Goal: Obtain resource: Obtain resource

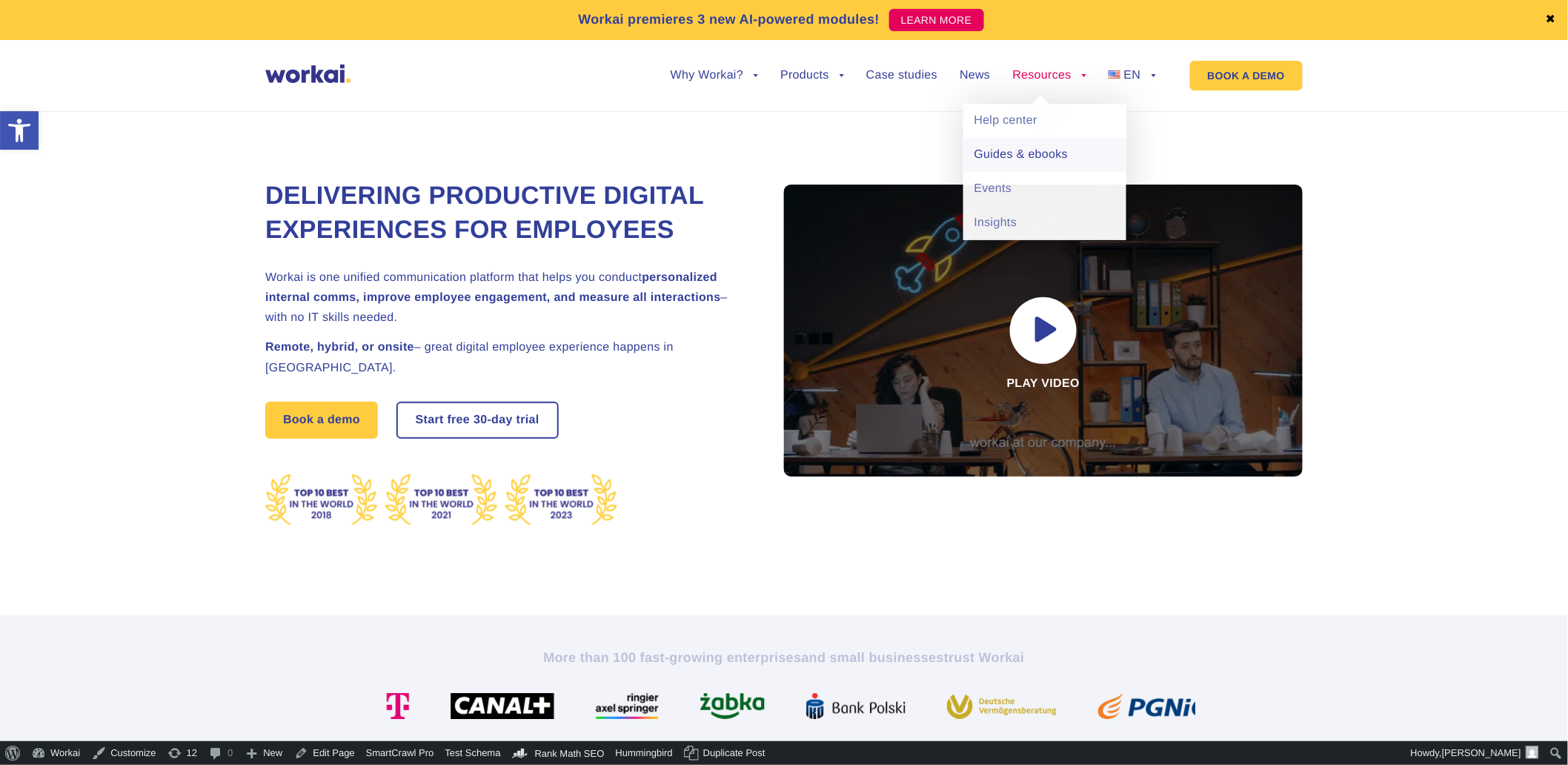
click at [1063, 163] on link "Guides & ebooks" at bounding box center [1045, 154] width 163 height 34
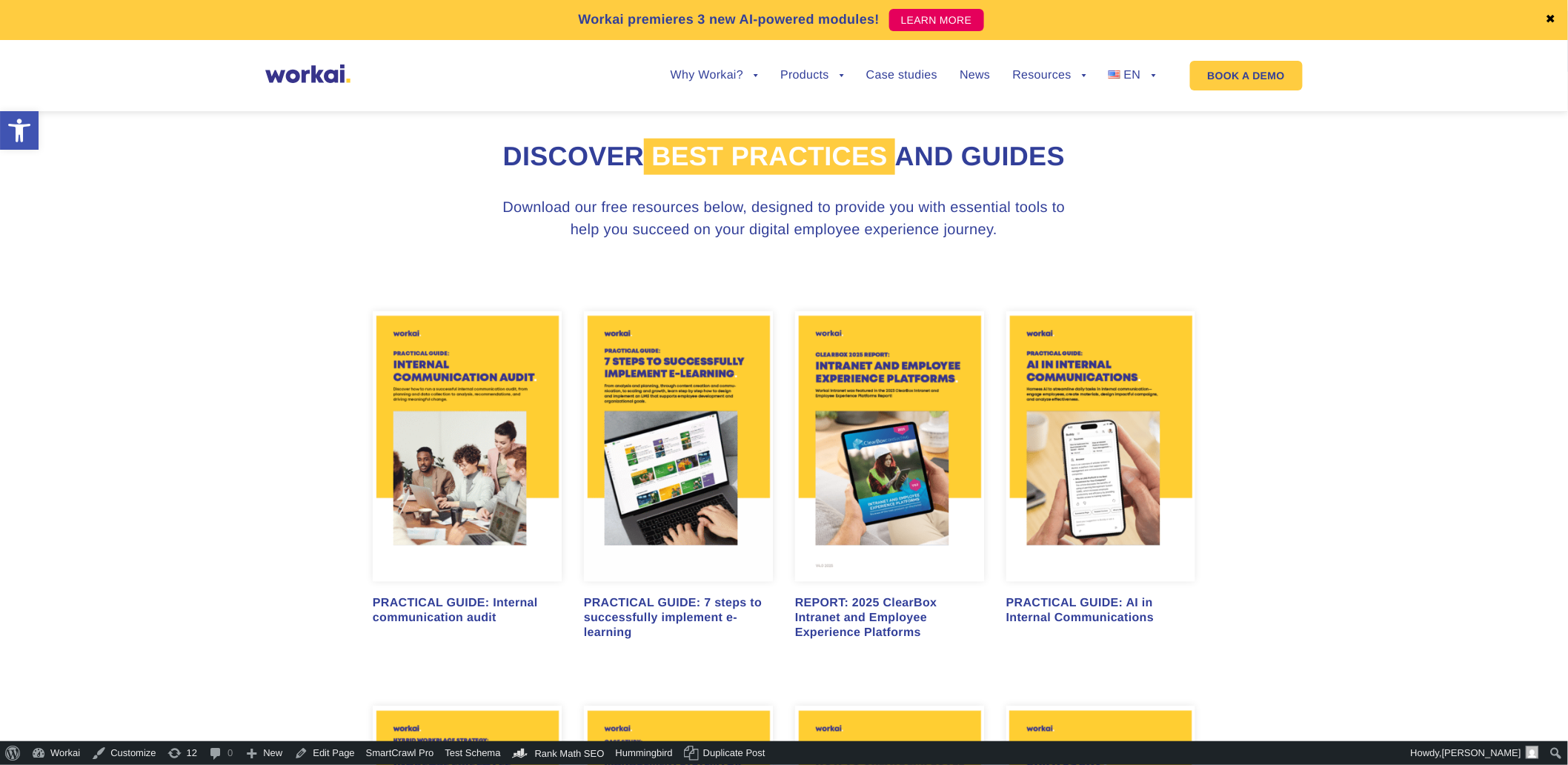
scroll to position [858, 0]
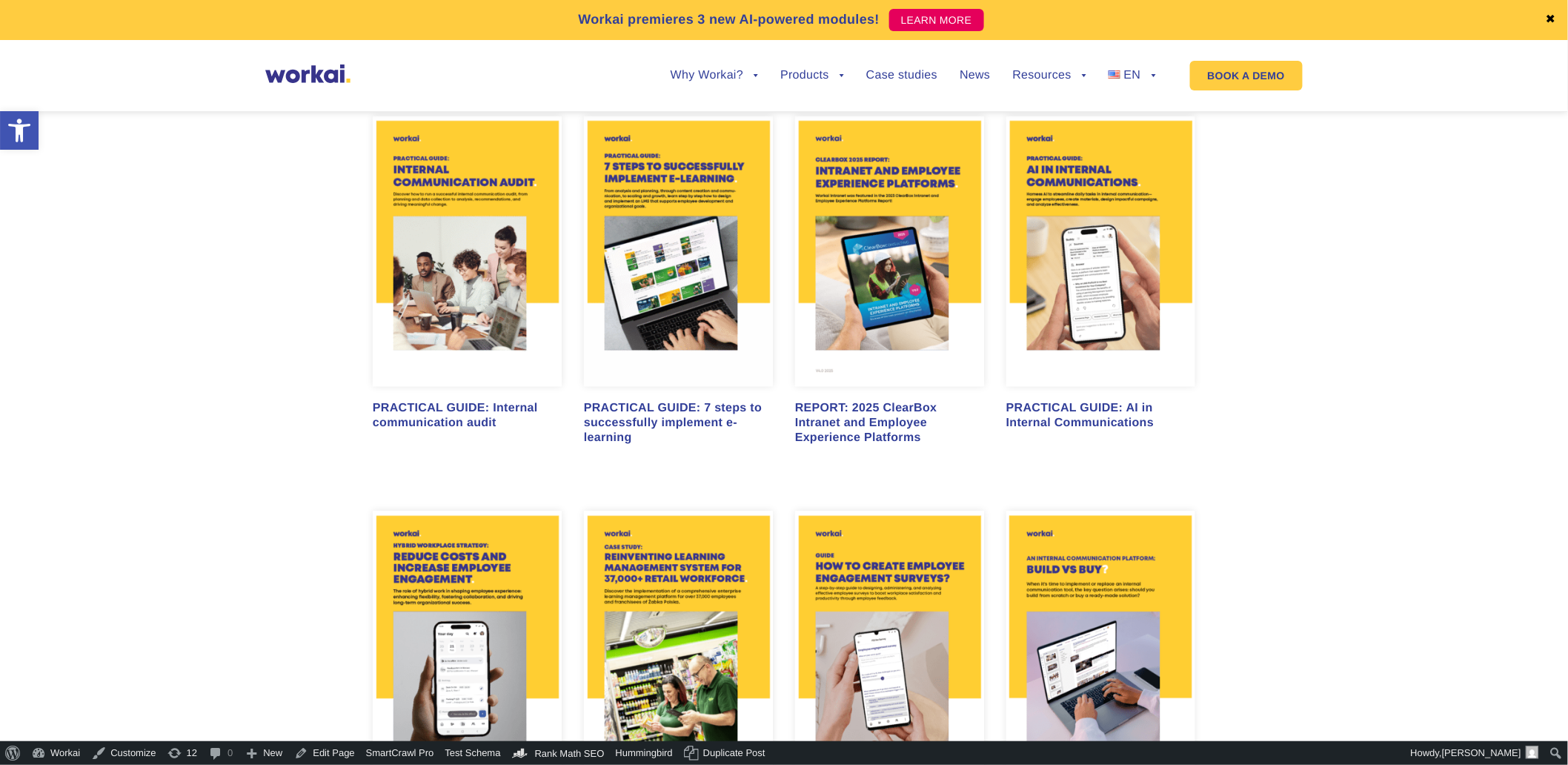
click at [492, 308] on img at bounding box center [467, 252] width 189 height 271
